Goal: Browse casually

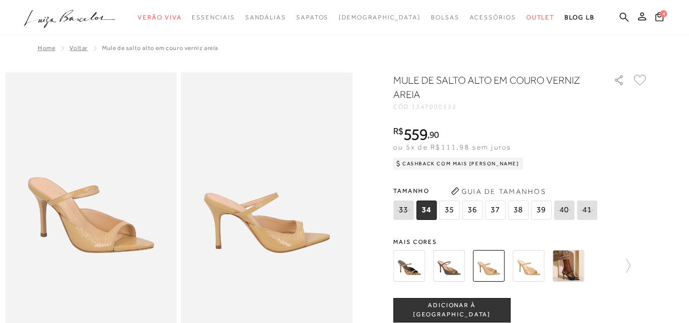
click at [461, 264] on img at bounding box center [449, 266] width 32 height 32
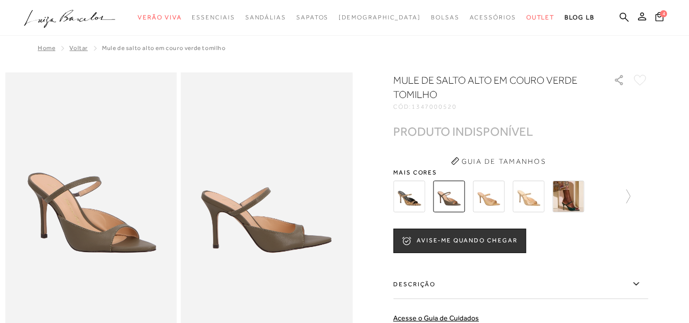
click at [411, 202] on img at bounding box center [409, 196] width 32 height 32
